Goal: Task Accomplishment & Management: Use online tool/utility

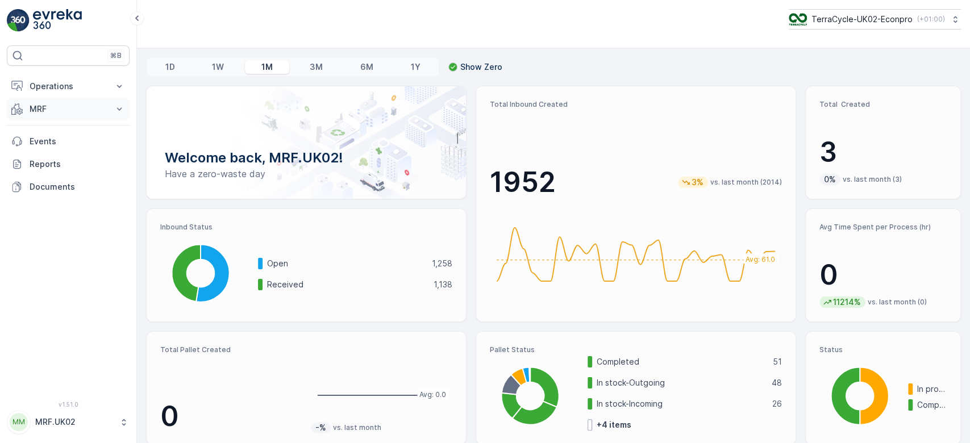
click at [64, 107] on p "MRF" at bounding box center [68, 108] width 77 height 11
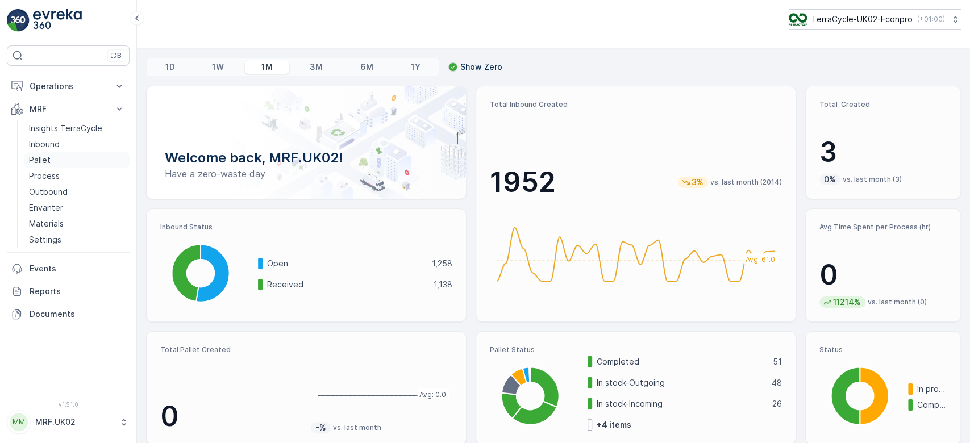
click at [64, 158] on link "Pallet" at bounding box center [76, 160] width 105 height 16
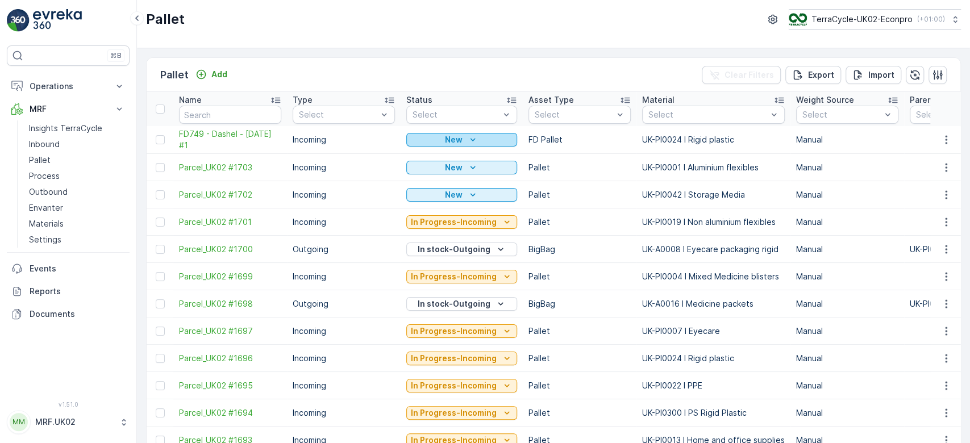
click at [445, 137] on p "New" at bounding box center [454, 139] width 18 height 11
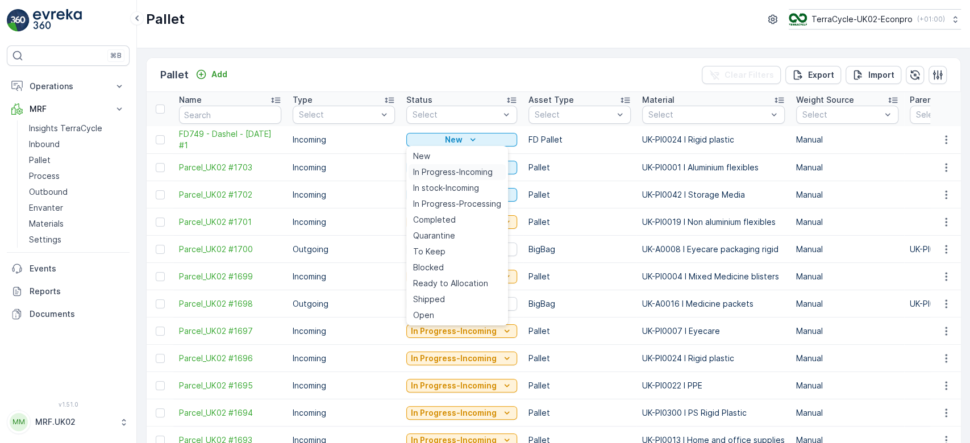
click at [468, 168] on span "In Progress-Incoming" at bounding box center [453, 172] width 80 height 11
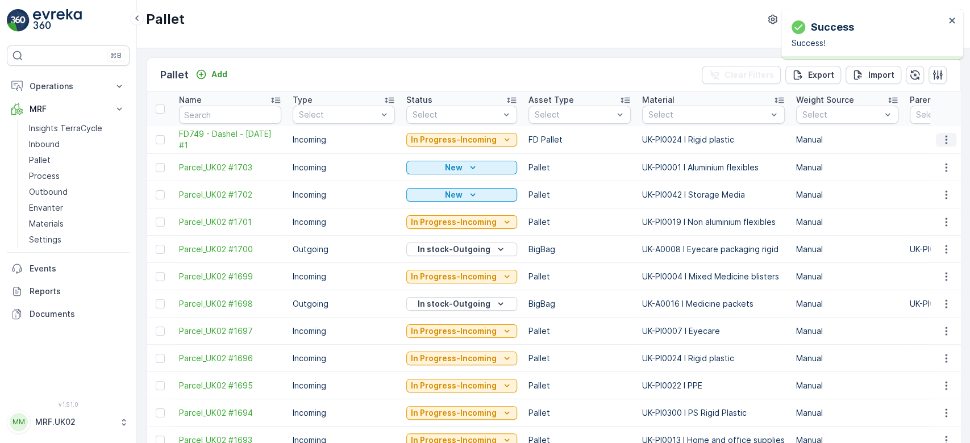
click at [944, 139] on icon "button" at bounding box center [946, 139] width 11 height 11
click at [934, 207] on span "Update Weight" at bounding box center [929, 203] width 58 height 11
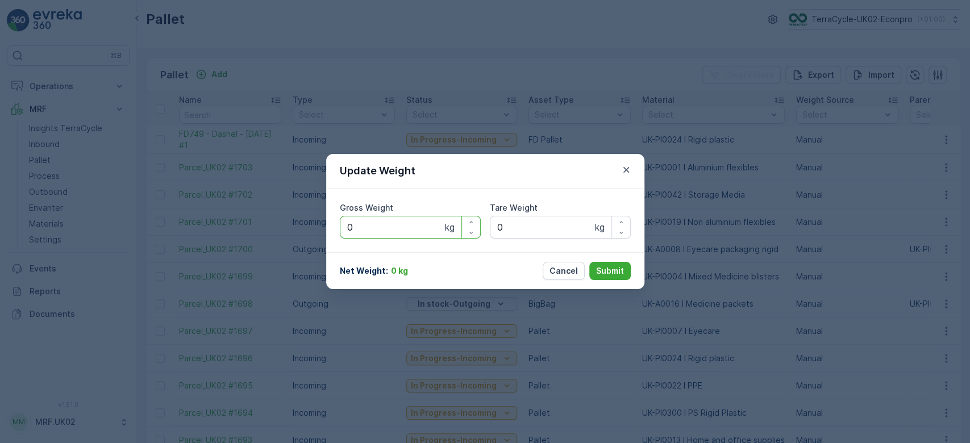
click at [412, 228] on Weight "0" at bounding box center [410, 227] width 141 height 23
type Weight "96"
click at [534, 226] on Weight "0" at bounding box center [560, 227] width 141 height 23
type Weight "21"
click at [605, 270] on p "Submit" at bounding box center [610, 270] width 28 height 11
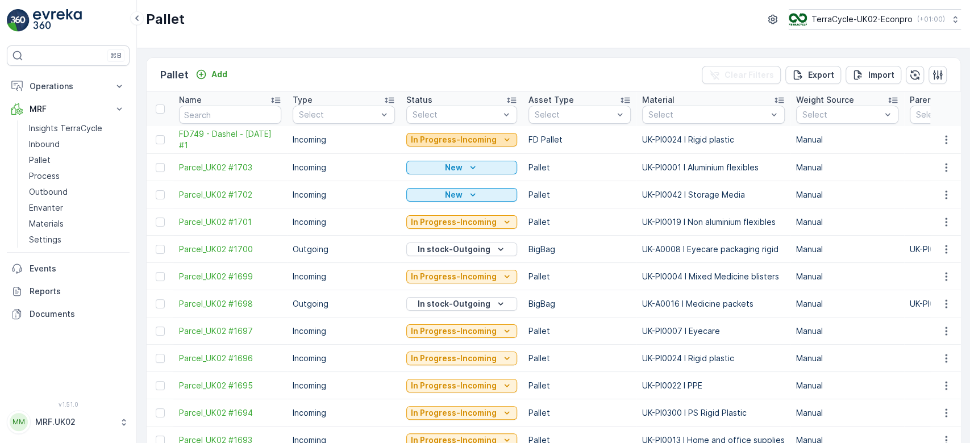
click at [489, 135] on p "In Progress-Incoming" at bounding box center [454, 139] width 86 height 11
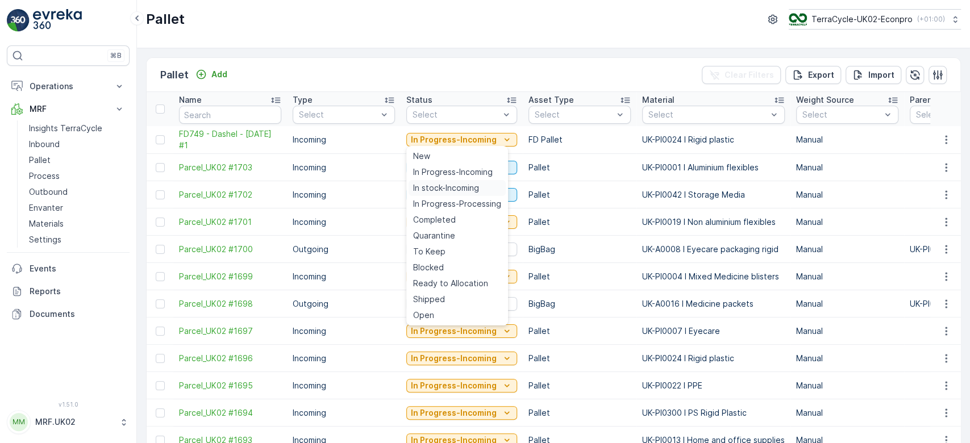
click at [474, 190] on span "In stock-Incoming" at bounding box center [446, 187] width 66 height 11
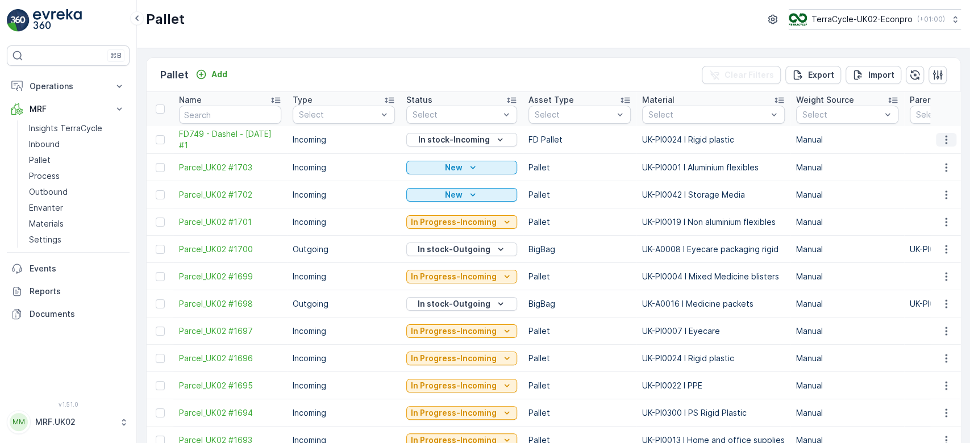
click at [945, 140] on icon "button" at bounding box center [946, 140] width 2 height 9
click at [924, 219] on span "Print QR" at bounding box center [915, 219] width 31 height 11
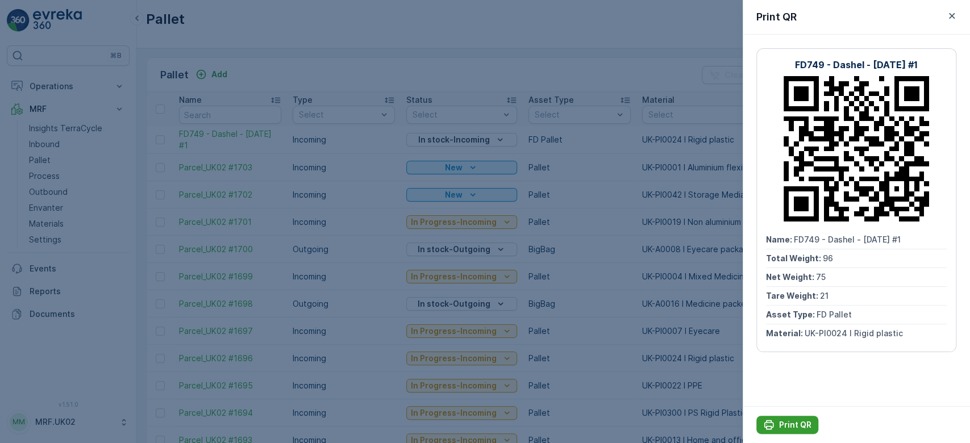
click at [786, 421] on p "Print QR" at bounding box center [795, 424] width 32 height 11
